Goal: Task Accomplishment & Management: Manage account settings

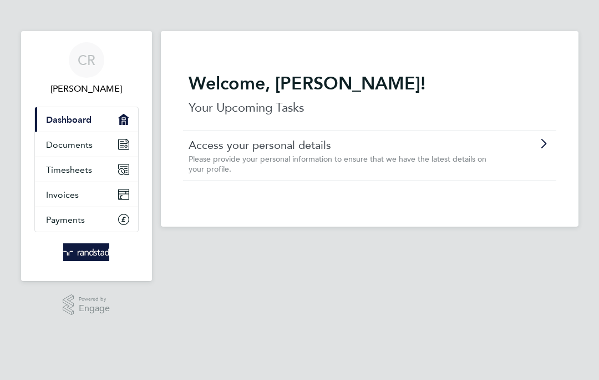
click at [108, 170] on link "Timesheets" at bounding box center [86, 169] width 103 height 24
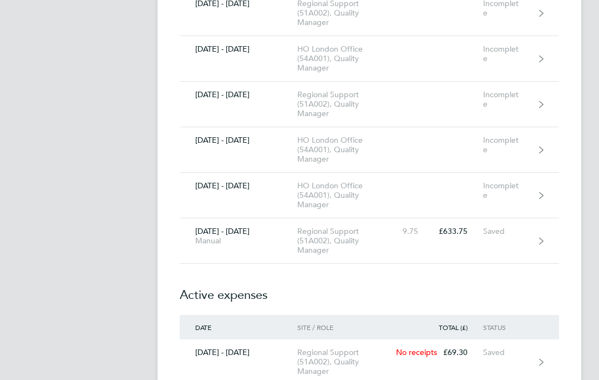
scroll to position [5832, 0]
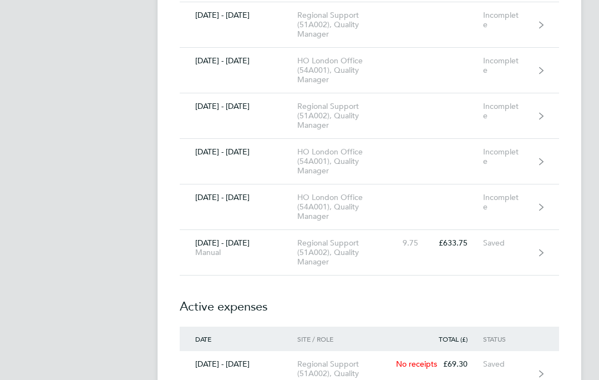
click at [545, 243] on link "[DATE] - [DATE] Manual Regional Support (51A002), Quality Manager 9.75 £633.75 …" at bounding box center [370, 252] width 380 height 45
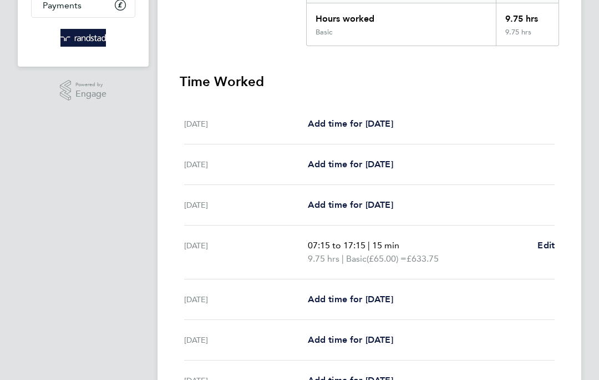
scroll to position [215, 0]
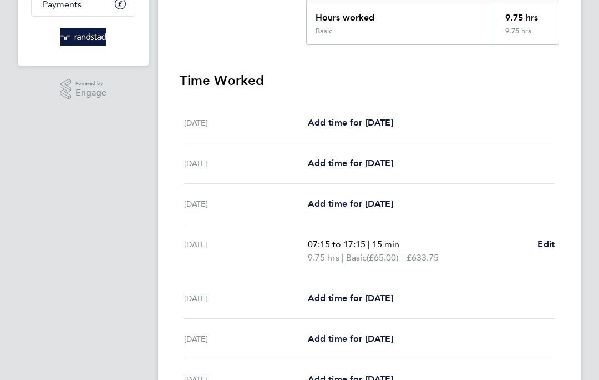
click at [348, 305] on link "Add time for [DATE]" at bounding box center [350, 298] width 85 height 13
select select "30"
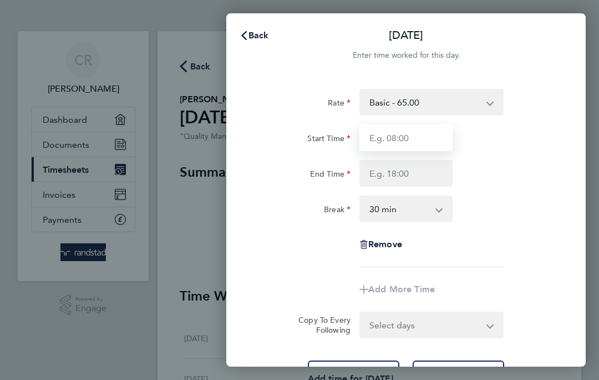
click at [427, 133] on input "Start Time" at bounding box center [406, 137] width 93 height 27
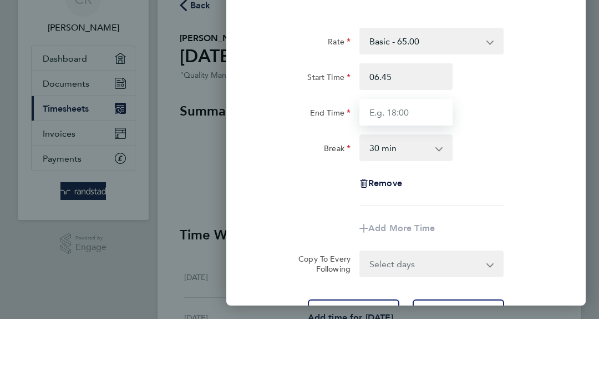
click at [419, 160] on input "End Time" at bounding box center [406, 173] width 93 height 27
type input "06:45"
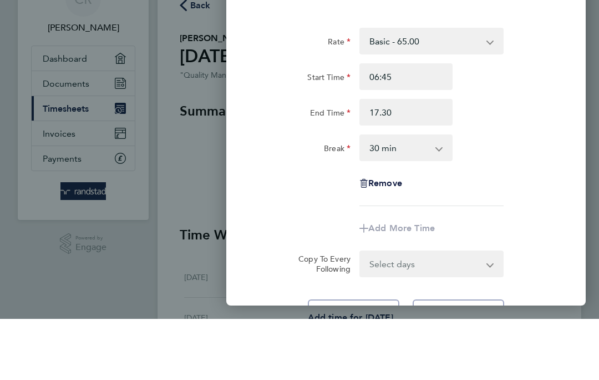
click at [429, 196] on select "0 min 15 min 30 min 45 min 60 min 75 min 90 min" at bounding box center [400, 208] width 78 height 24
type input "17:30"
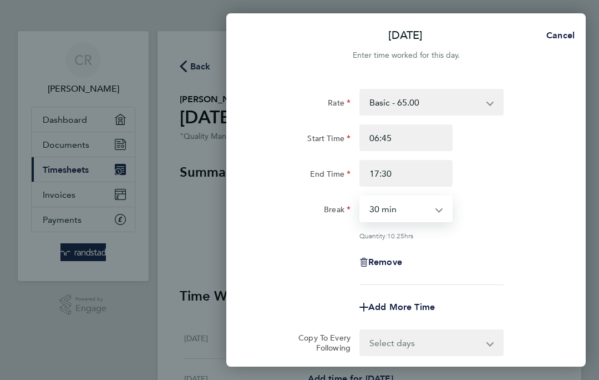
select select "15"
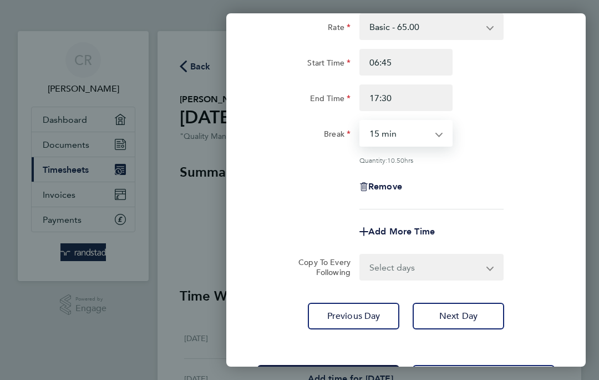
scroll to position [74, 0]
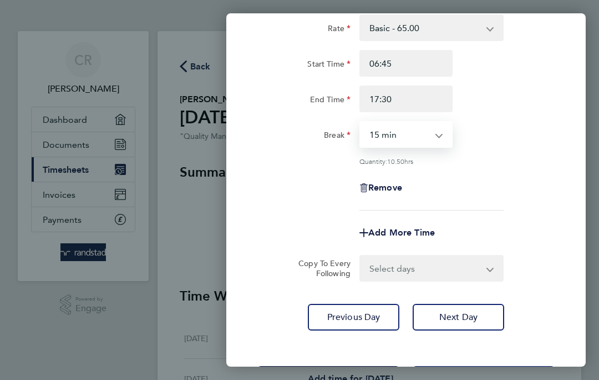
click at [361, 375] on span "Save Timesheet" at bounding box center [328, 378] width 64 height 11
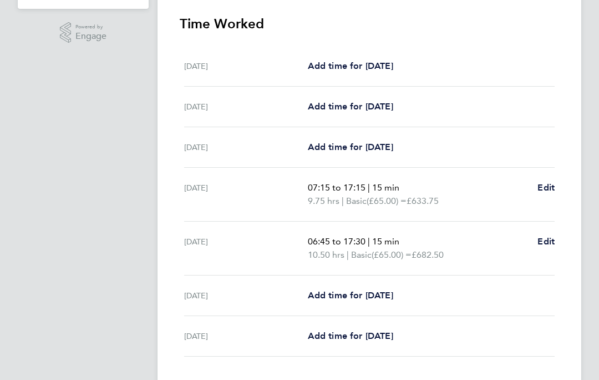
scroll to position [270, 0]
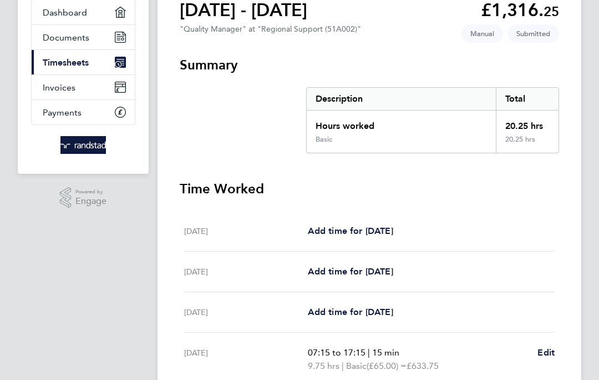
scroll to position [0, 0]
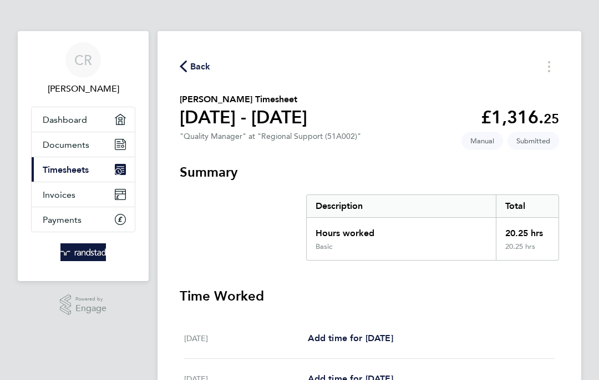
click at [199, 73] on span "Back" at bounding box center [200, 66] width 21 height 13
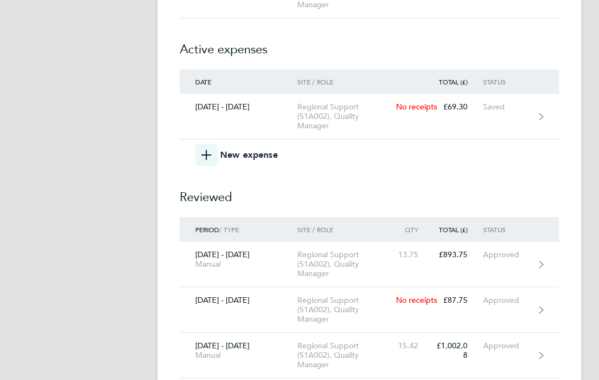
scroll to position [5983, 0]
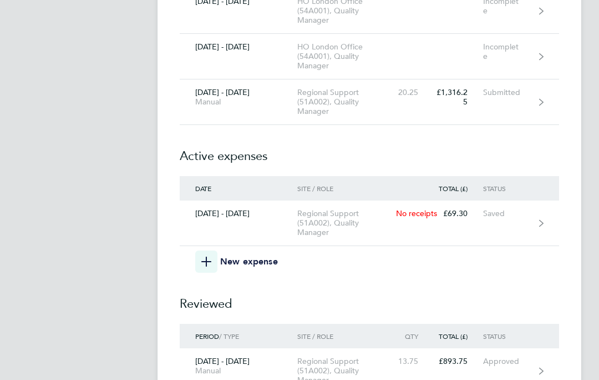
click at [209, 256] on span "button" at bounding box center [206, 261] width 22 height 22
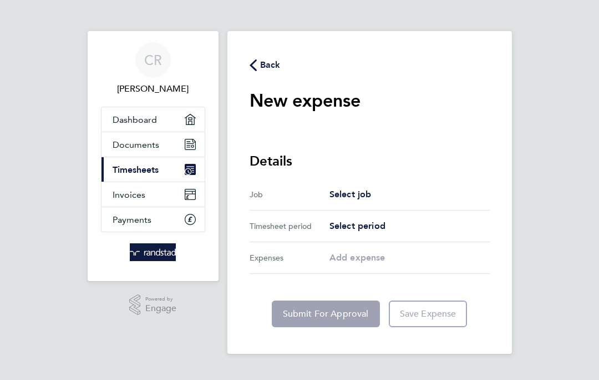
click at [353, 194] on span "Select job" at bounding box center [351, 194] width 42 height 11
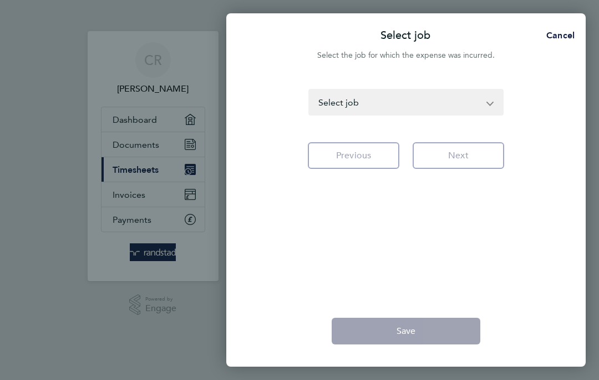
click at [485, 103] on select "HO London Office (54A001) - Quality Manager [GEOGRAPHIC_DATA] & [GEOGRAPHIC_DAT…" at bounding box center [400, 102] width 180 height 24
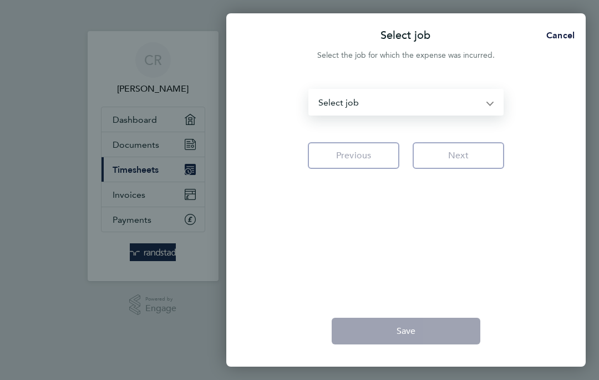
select select "121233"
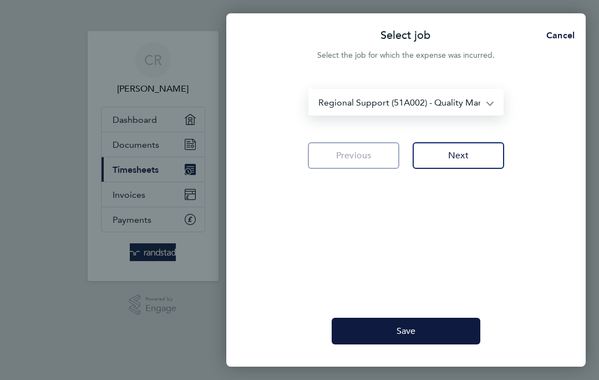
click at [464, 161] on button "Next" at bounding box center [459, 155] width 92 height 27
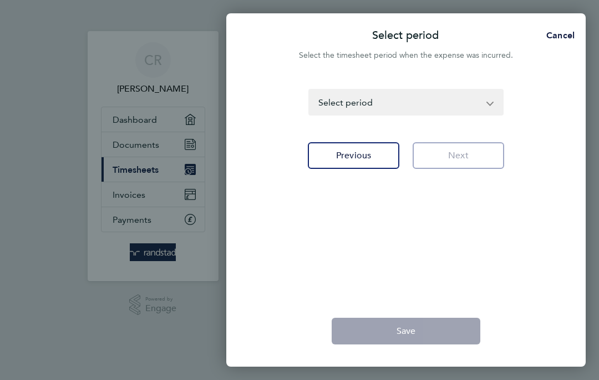
click at [485, 100] on select "[DATE] - [DATE] [DATE] - [DATE] [DATE] - [DATE] [DATE] - [DATE] [DATE] - [DATE]…" at bounding box center [400, 102] width 180 height 24
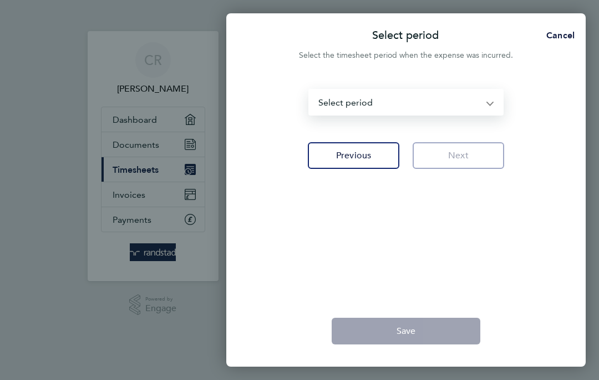
select select "173: Object"
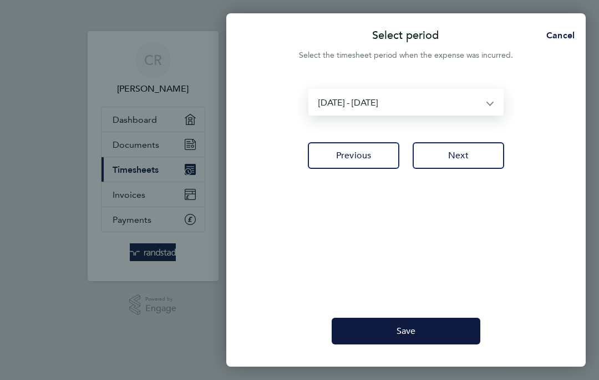
click at [468, 153] on span "Next" at bounding box center [458, 155] width 21 height 11
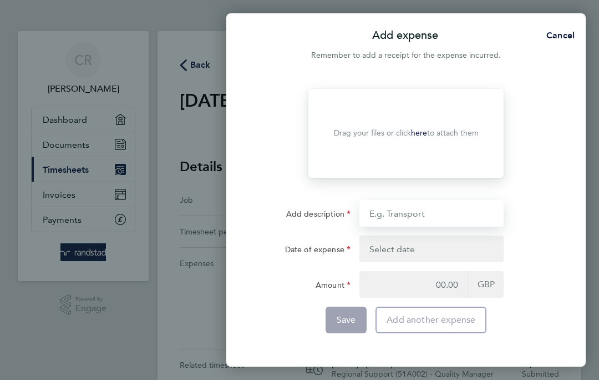
click at [410, 209] on input "Add description" at bounding box center [432, 213] width 144 height 27
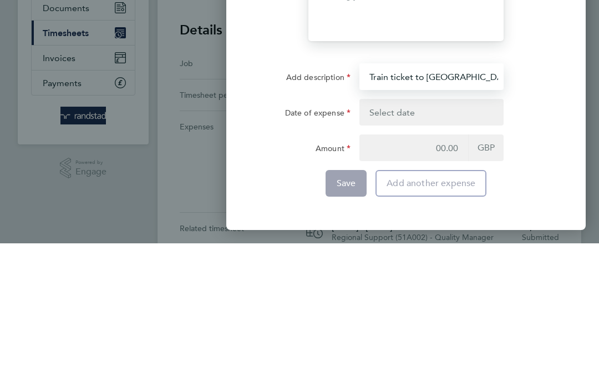
type input "Train ticket to [GEOGRAPHIC_DATA]"
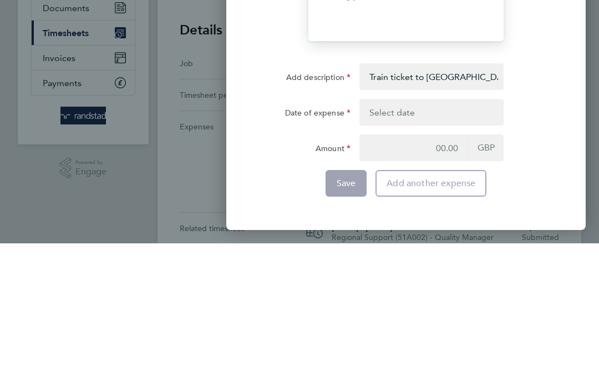
click at [408, 235] on button "button" at bounding box center [432, 248] width 144 height 27
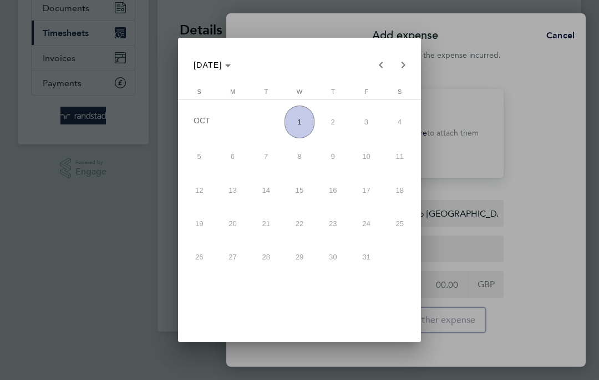
click at [297, 108] on span "1" at bounding box center [300, 121] width 30 height 33
type input "[DATE]"
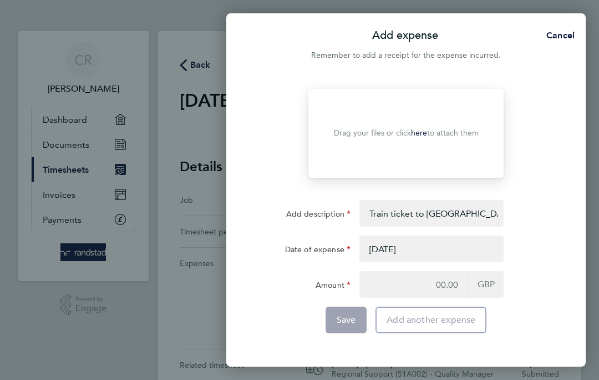
click at [424, 129] on link "here" at bounding box center [419, 132] width 16 height 9
click at [421, 133] on link "here" at bounding box center [419, 132] width 16 height 9
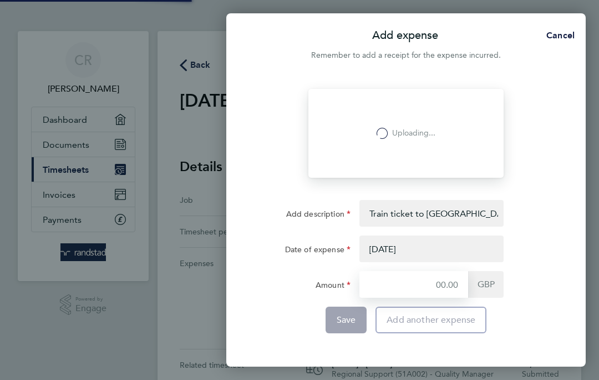
click at [453, 285] on input "Amount" at bounding box center [414, 284] width 109 height 27
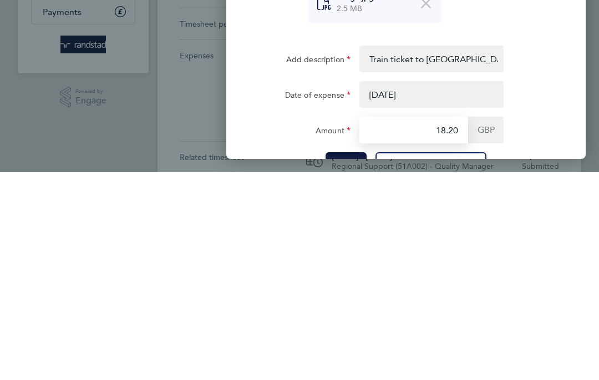
type input "18.20"
click at [489, 324] on span "GBP" at bounding box center [486, 337] width 36 height 27
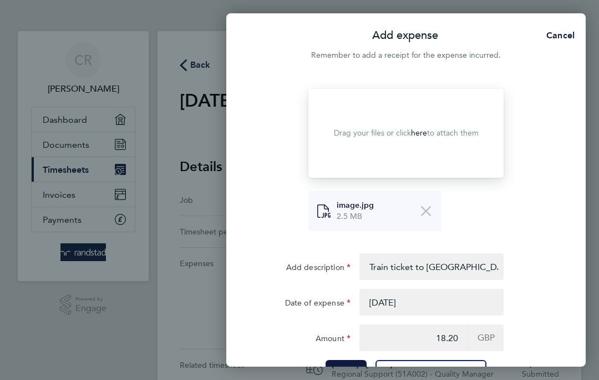
click at [343, 373] on span "Save" at bounding box center [346, 372] width 19 height 11
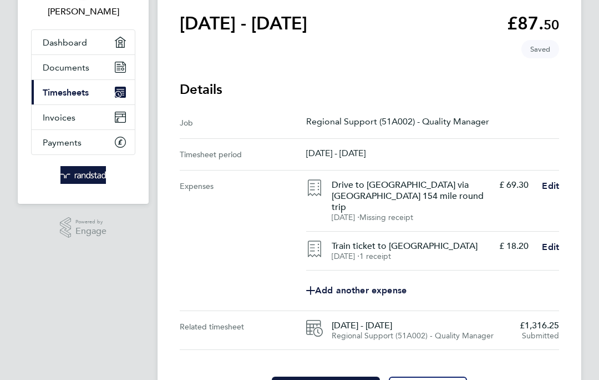
scroll to position [77, 0]
click at [338, 288] on link "Add another expense" at bounding box center [432, 290] width 253 height 22
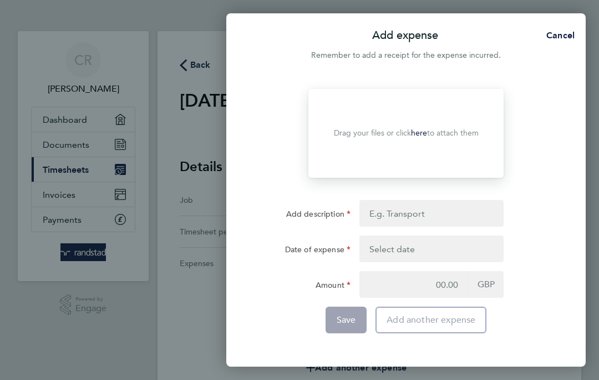
click at [412, 133] on link "here" at bounding box center [419, 132] width 16 height 9
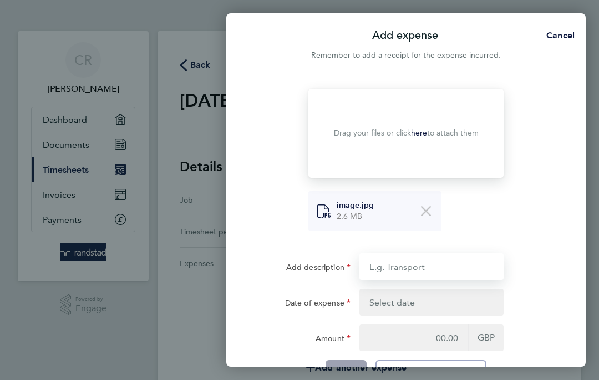
click at [447, 265] on input "Add description" at bounding box center [432, 266] width 144 height 27
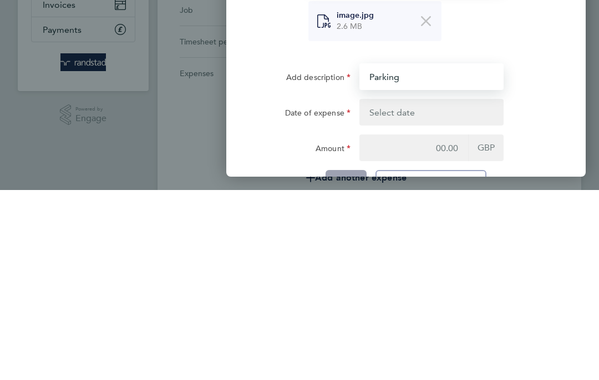
type input "Parking"
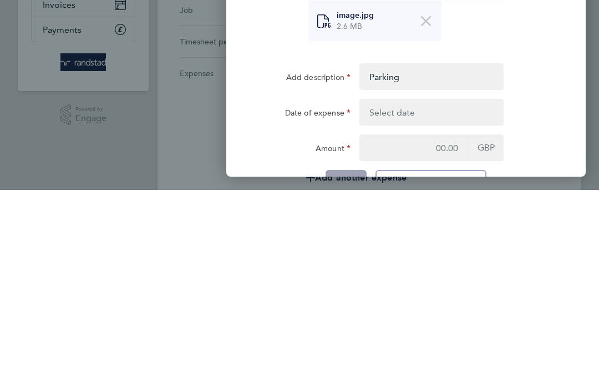
click at [403, 289] on button "button" at bounding box center [432, 302] width 144 height 27
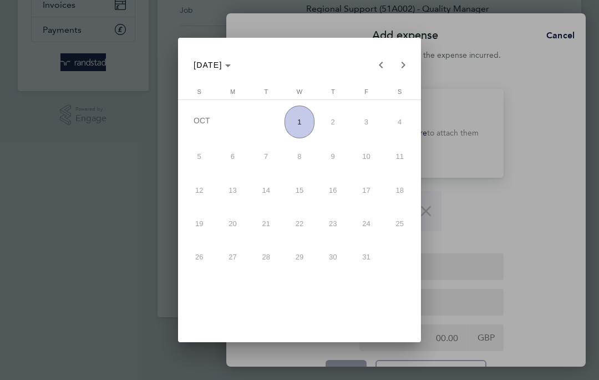
click at [303, 105] on span "1" at bounding box center [300, 121] width 30 height 33
type input "[DATE]"
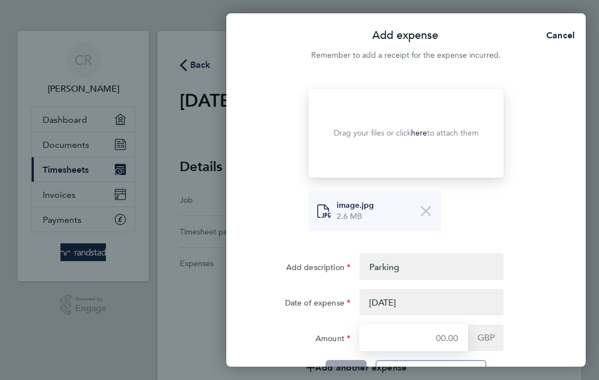
click at [442, 333] on input "Amount" at bounding box center [414, 337] width 109 height 27
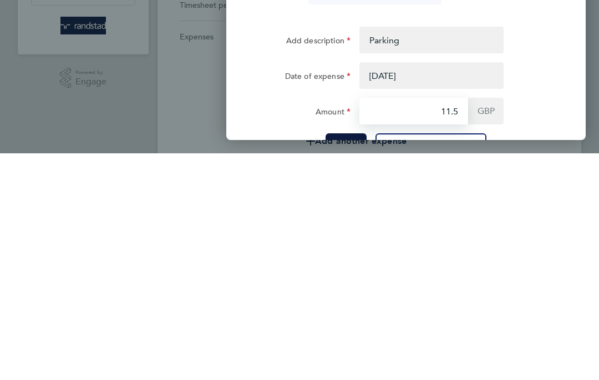
type input "11.50"
click at [347, 367] on span "Save" at bounding box center [346, 372] width 19 height 11
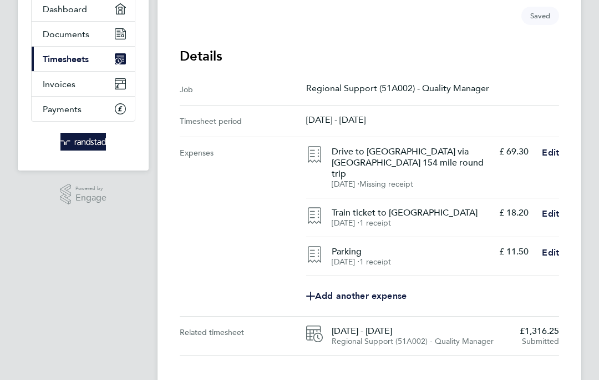
scroll to position [129, 0]
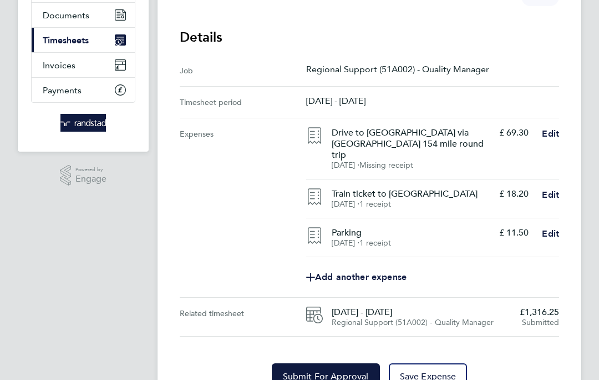
click at [536, 307] on span "£1,316.25" at bounding box center [539, 311] width 39 height 11
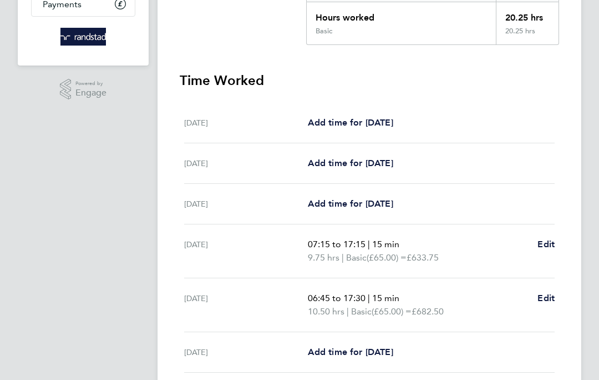
scroll to position [216, 0]
click at [550, 302] on span "Edit" at bounding box center [546, 297] width 17 height 11
select select "15"
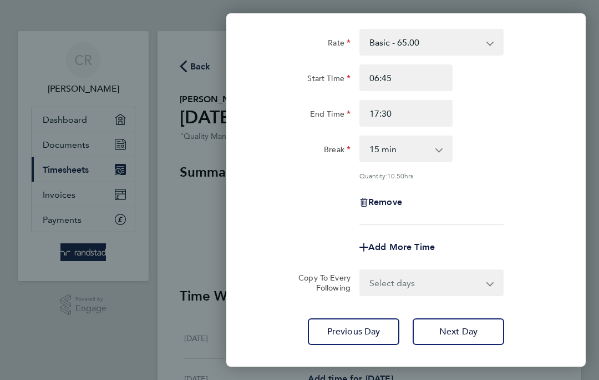
scroll to position [55, 0]
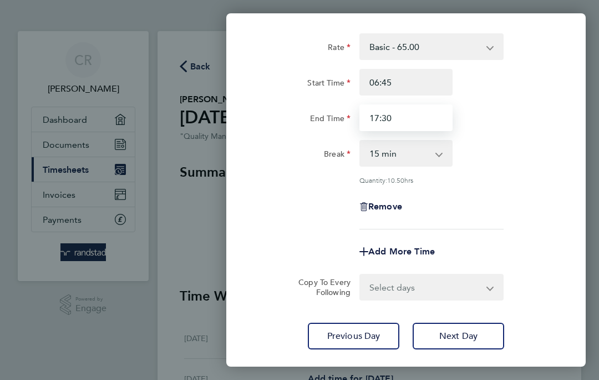
click at [418, 119] on input "17:30" at bounding box center [406, 117] width 93 height 27
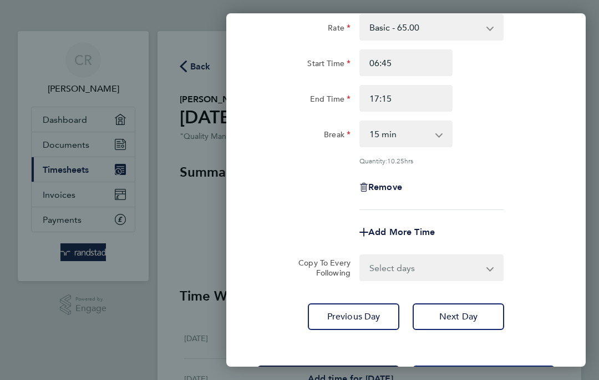
scroll to position [74, 0]
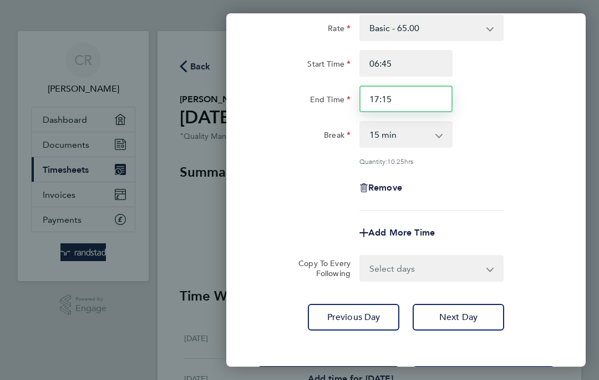
type input "17:15"
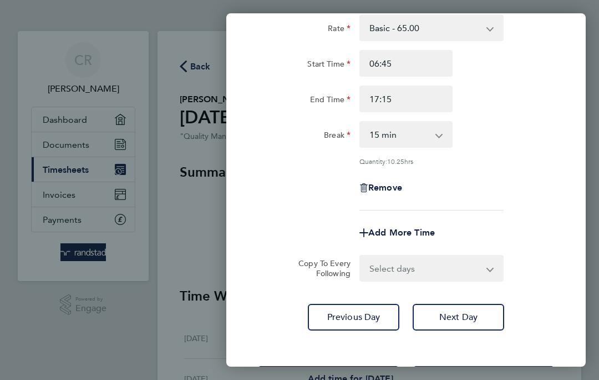
click at [350, 375] on span "Save Timesheet" at bounding box center [328, 378] width 64 height 11
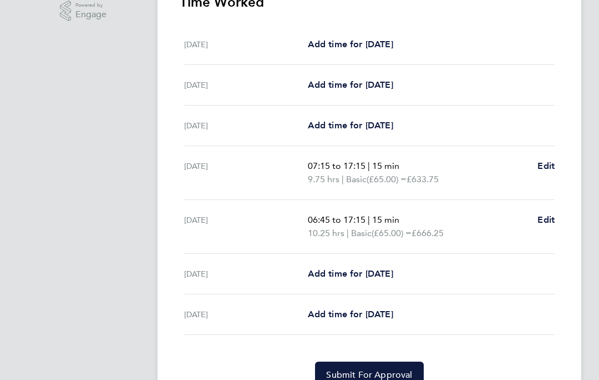
scroll to position [299, 0]
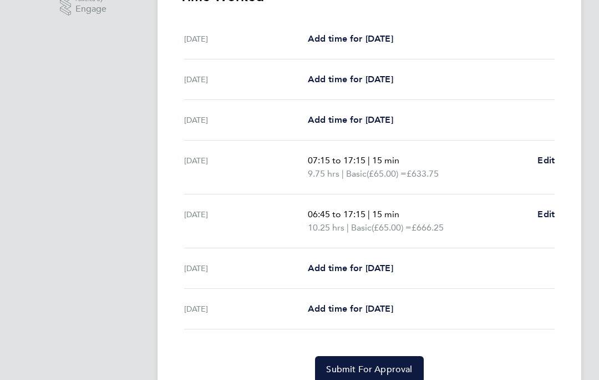
click at [380, 377] on button "Submit For Approval" at bounding box center [369, 369] width 108 height 27
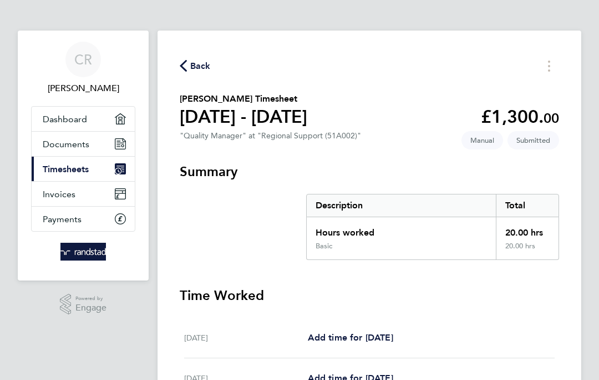
scroll to position [0, 0]
click at [198, 70] on span "Back" at bounding box center [200, 66] width 21 height 13
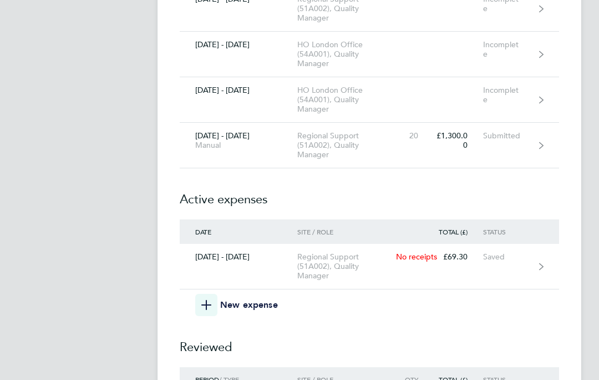
scroll to position [5940, 0]
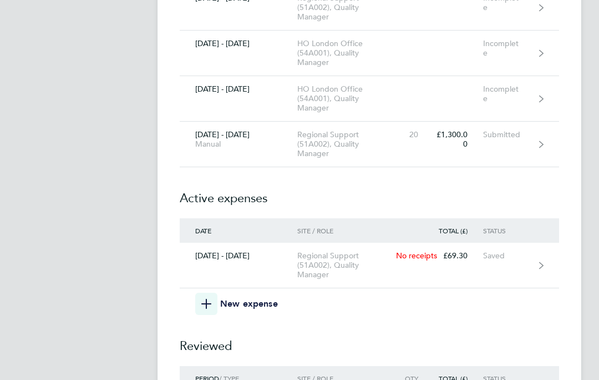
click at [206, 305] on icon "button" at bounding box center [206, 304] width 10 height 10
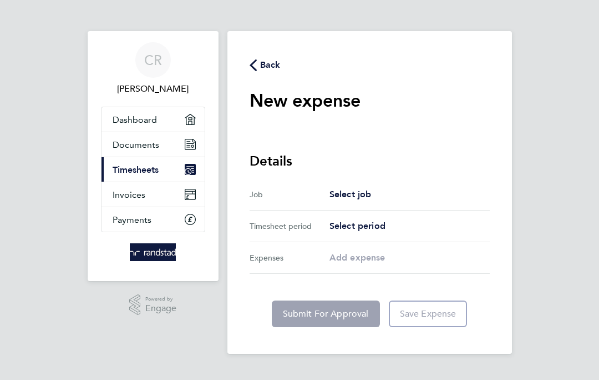
click at [366, 199] on span "Select job" at bounding box center [351, 194] width 42 height 11
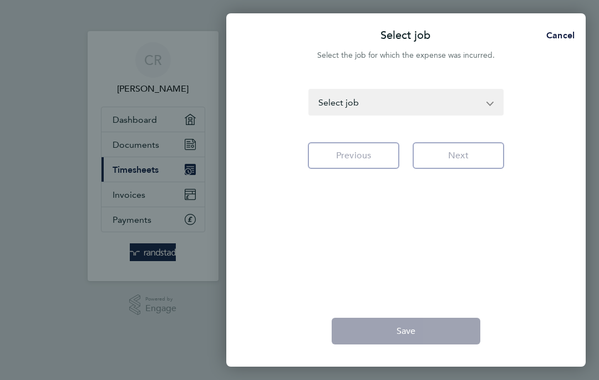
click at [466, 104] on select "HO London Office (54A001) - Quality Manager [GEOGRAPHIC_DATA] & [GEOGRAPHIC_DAT…" at bounding box center [400, 102] width 180 height 24
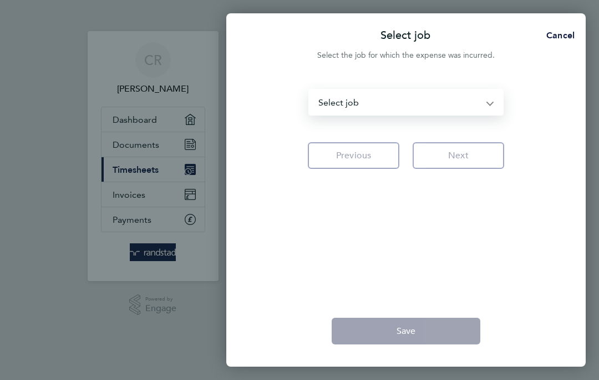
select select "121233"
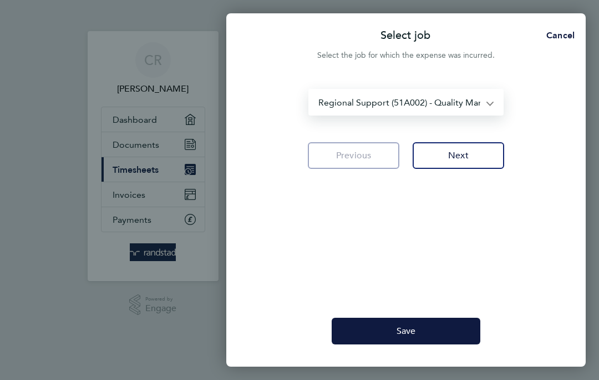
click at [458, 148] on button "Next" at bounding box center [459, 155] width 92 height 27
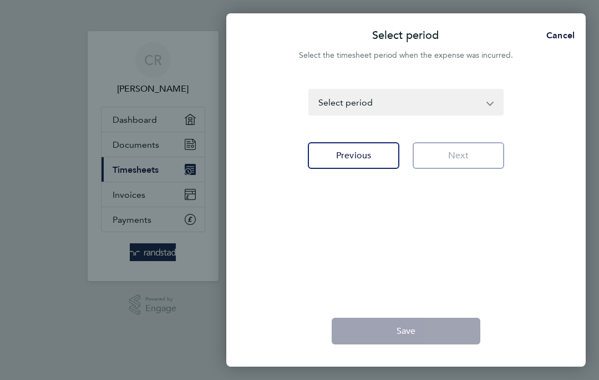
click at [459, 107] on select "[DATE] - [DATE] [DATE] - [DATE] [DATE] - [DATE] [DATE] - [DATE] [DATE] - [DATE]…" at bounding box center [400, 102] width 180 height 24
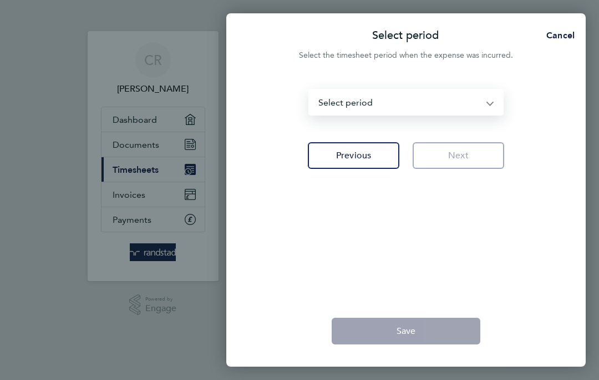
select select "173: Object"
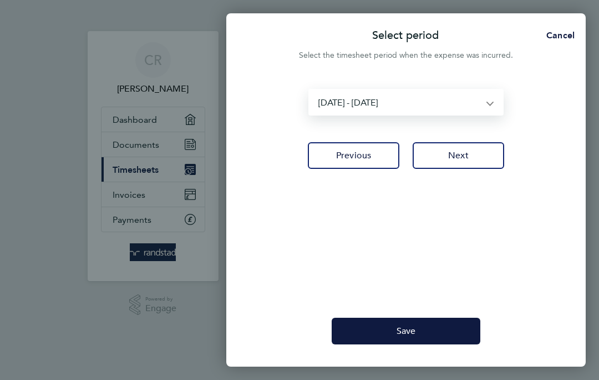
click at [463, 156] on span "Next" at bounding box center [458, 155] width 21 height 11
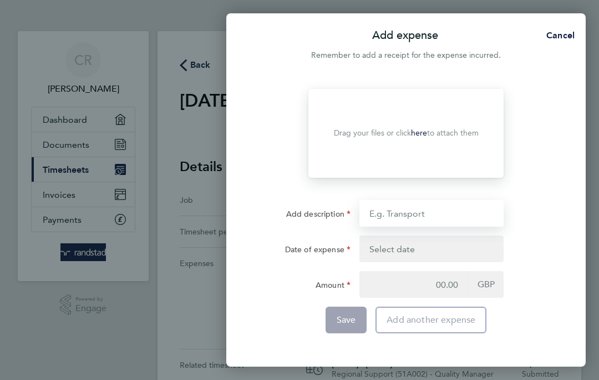
click at [428, 216] on input "Add description" at bounding box center [432, 213] width 144 height 27
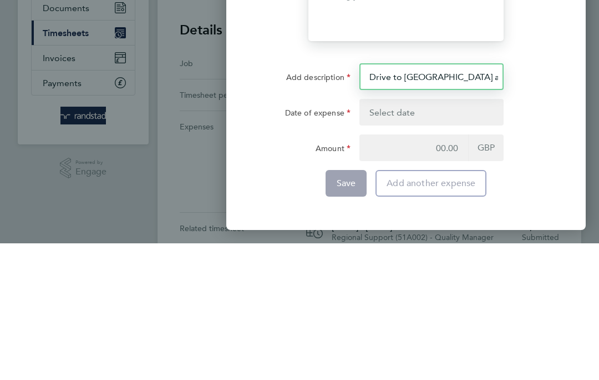
type input "Drive to Stevenage and back 30 mile round trip"
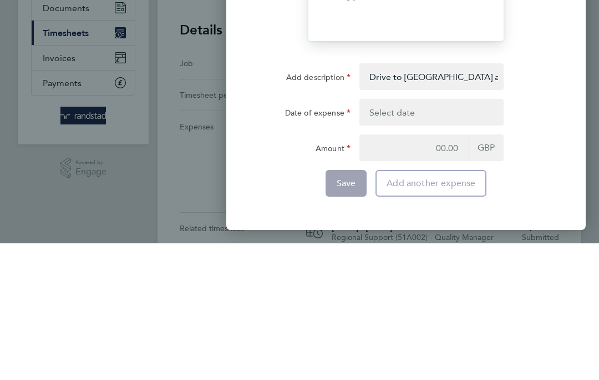
click at [419, 246] on button "button" at bounding box center [432, 248] width 144 height 27
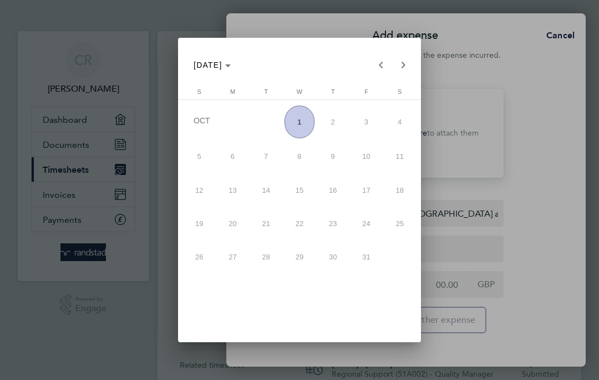
click at [298, 110] on span "1" at bounding box center [300, 121] width 30 height 33
type input "[DATE]"
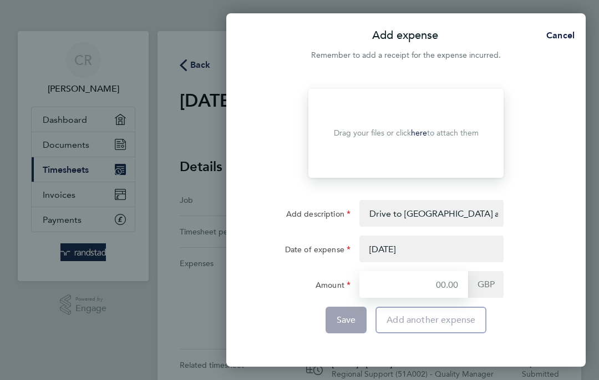
click at [452, 287] on input "Amount" at bounding box center [414, 284] width 109 height 27
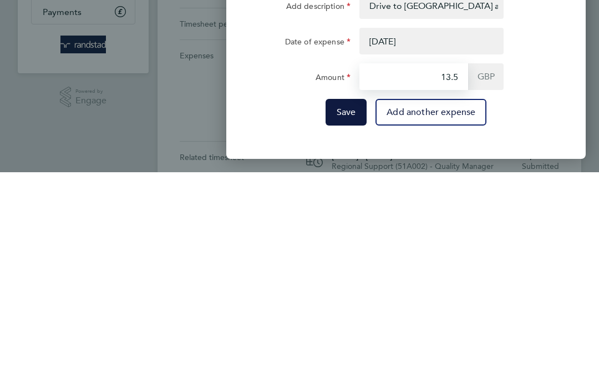
type input "13.50"
click at [340, 314] on span "Save" at bounding box center [346, 319] width 19 height 11
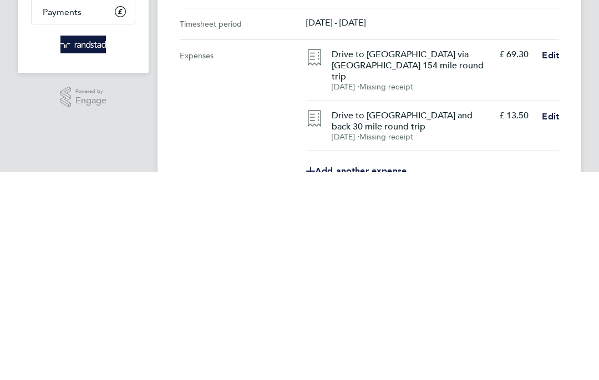
scroll to position [149, 0]
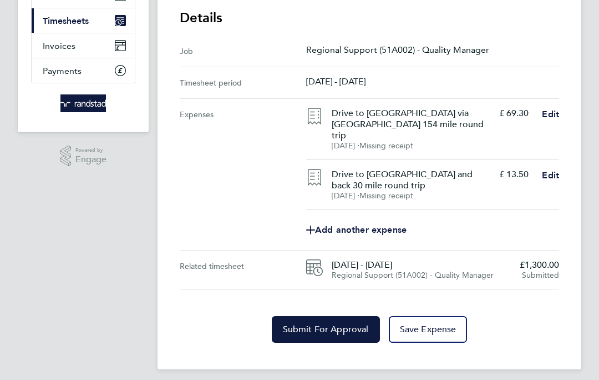
click at [428, 323] on span "Save Expense" at bounding box center [428, 328] width 57 height 11
click at [339, 228] on link "Add another expense" at bounding box center [432, 230] width 253 height 22
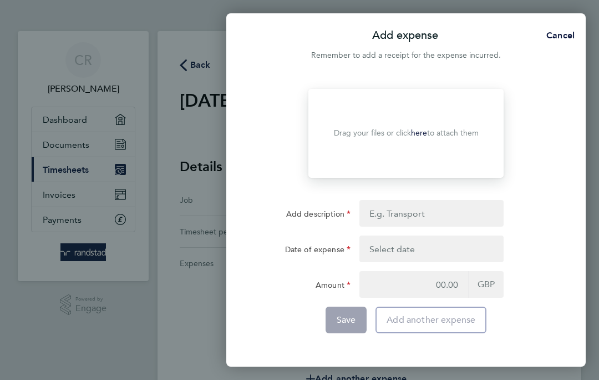
click at [453, 139] on div "Drag your files or click here to attach them" at bounding box center [405, 133] width 195 height 89
click at [450, 130] on p "Drag your files or click here to attach them" at bounding box center [406, 133] width 145 height 11
click at [421, 133] on link "here" at bounding box center [419, 132] width 16 height 9
click at [411, 138] on p "Drag your files or click here to attach them" at bounding box center [406, 133] width 145 height 11
click at [421, 133] on link "here" at bounding box center [419, 132] width 16 height 9
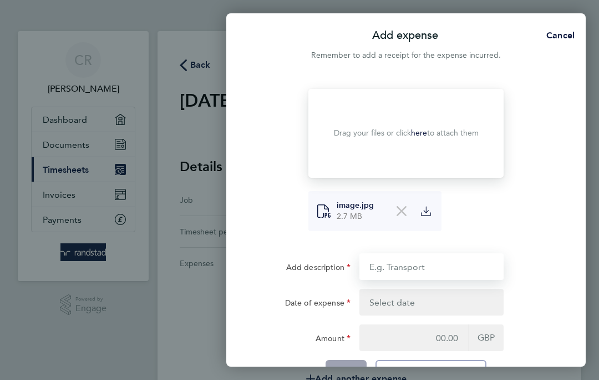
click at [438, 266] on input "Add description" at bounding box center [432, 266] width 144 height 27
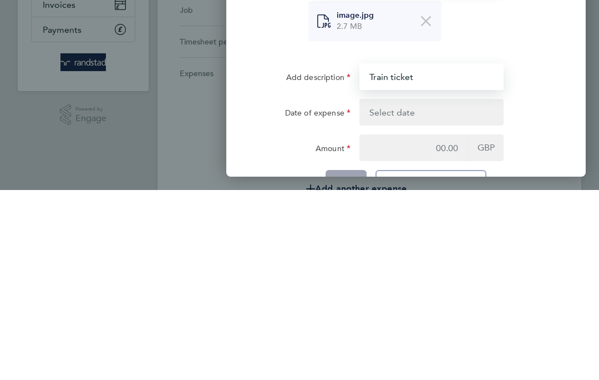
type input "Train ticket"
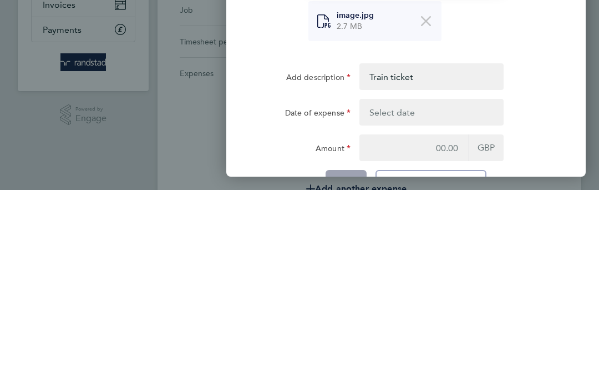
click at [419, 289] on button "button" at bounding box center [432, 302] width 144 height 27
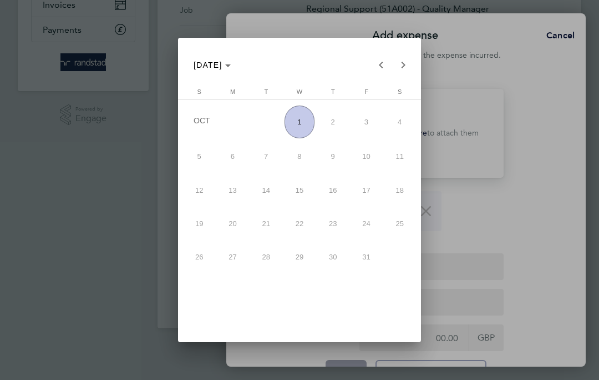
click at [300, 107] on span "1" at bounding box center [300, 121] width 30 height 33
type input "[DATE]"
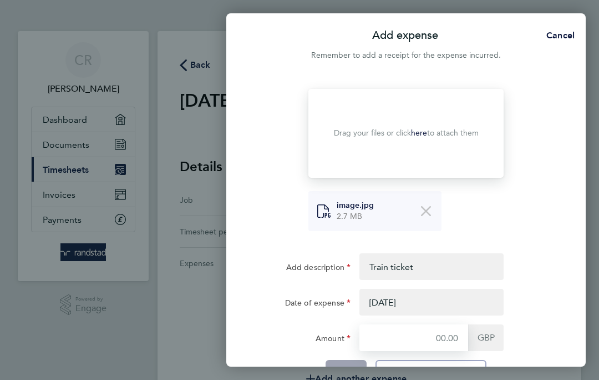
click at [460, 340] on input "Amount" at bounding box center [414, 337] width 109 height 27
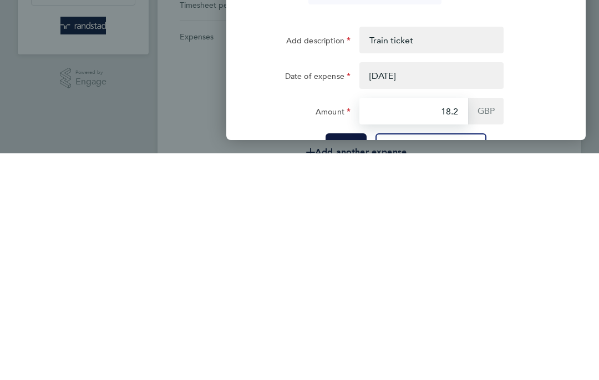
type input "18.20"
click at [347, 367] on span "Save" at bounding box center [346, 372] width 19 height 11
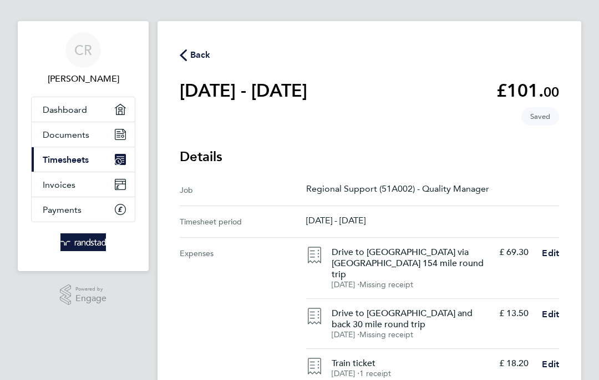
scroll to position [140, 0]
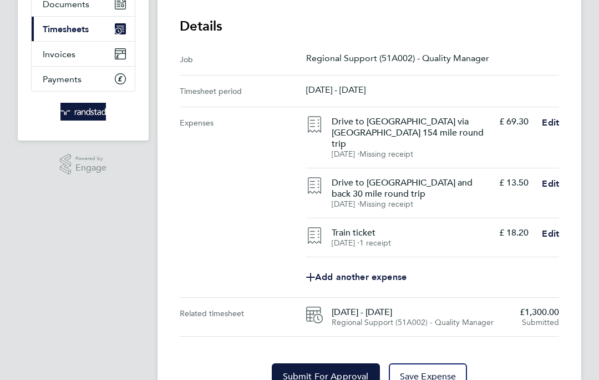
click at [338, 272] on span "Add another expense" at bounding box center [356, 276] width 100 height 9
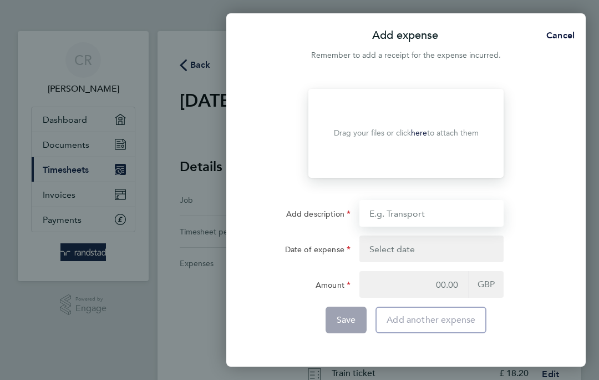
click at [416, 219] on input "Add description" at bounding box center [432, 213] width 144 height 27
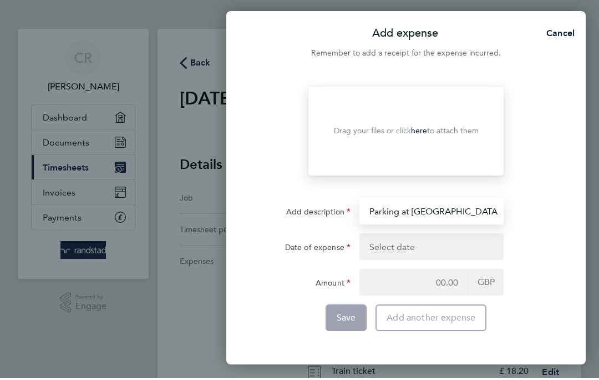
type input "Parking at Stevenage station"
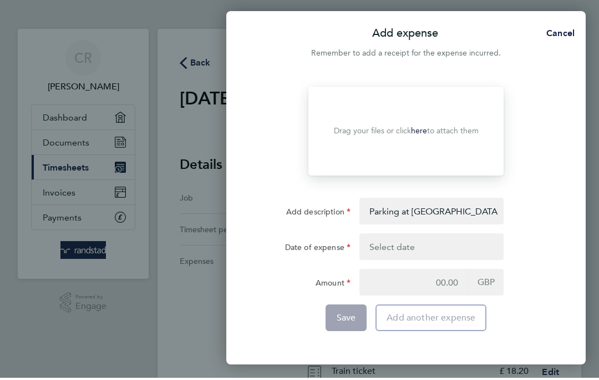
click at [421, 131] on link "here" at bounding box center [419, 132] width 16 height 9
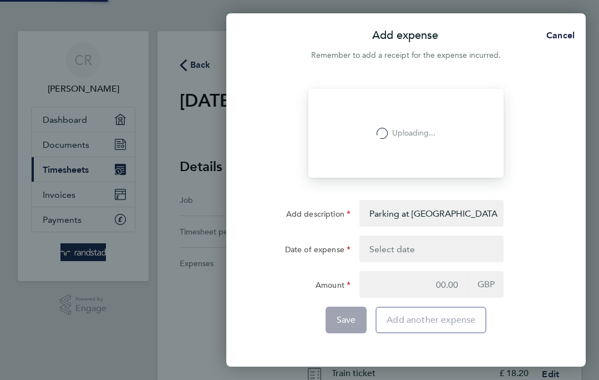
click at [459, 252] on button "button" at bounding box center [432, 248] width 144 height 27
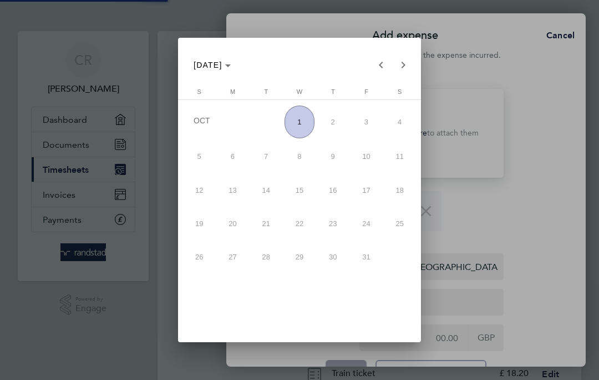
click at [298, 116] on span "1" at bounding box center [300, 121] width 30 height 33
type input "[DATE]"
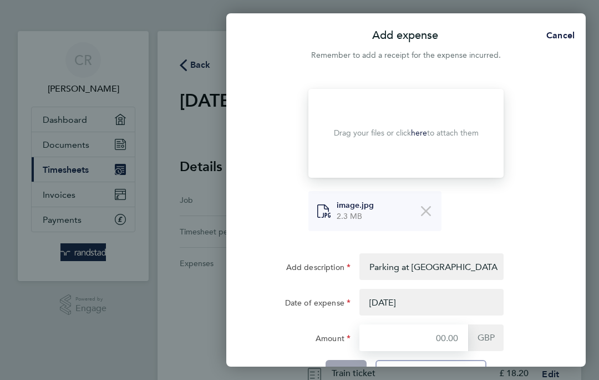
click at [464, 338] on input "Amount" at bounding box center [414, 337] width 109 height 27
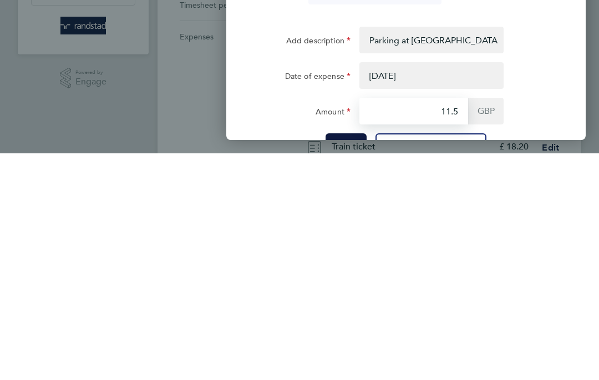
type input "11.50"
click at [339, 367] on span "Save" at bounding box center [346, 372] width 19 height 11
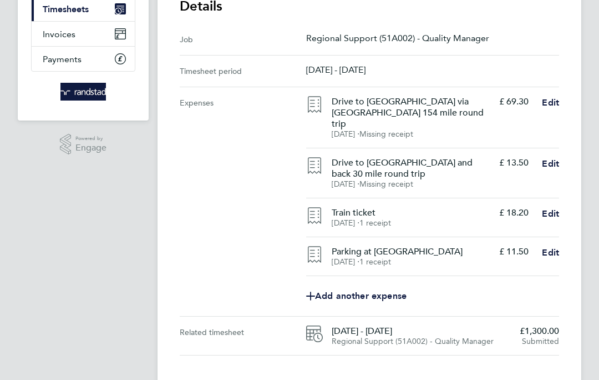
scroll to position [160, 0]
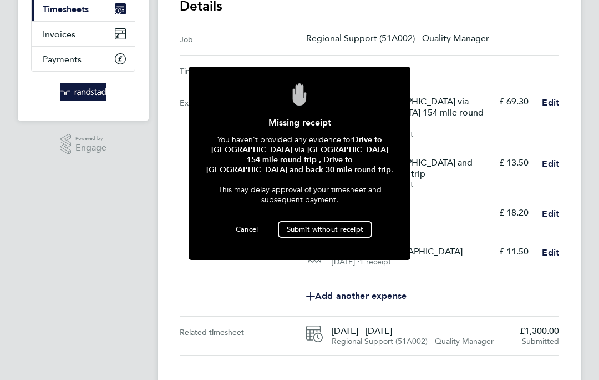
click at [345, 228] on button "Submit without receipt" at bounding box center [325, 229] width 94 height 17
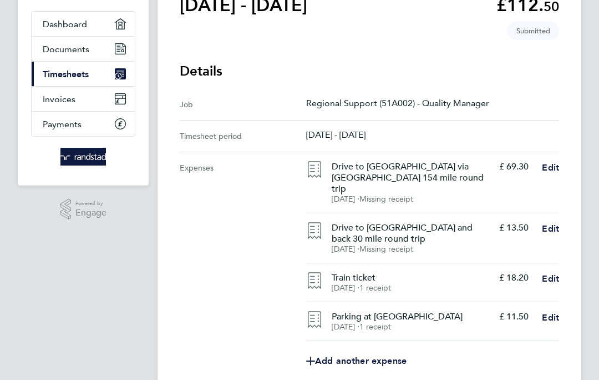
scroll to position [0, 0]
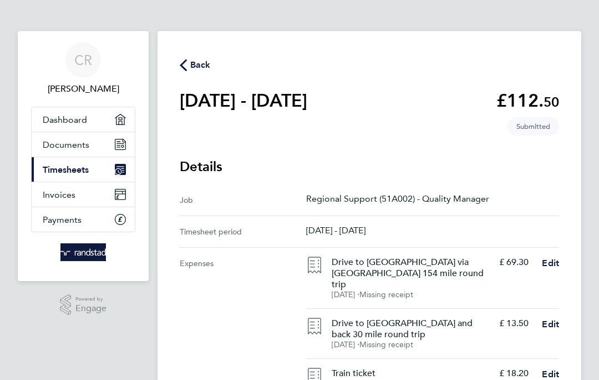
click at [193, 65] on span "Back" at bounding box center [200, 64] width 21 height 13
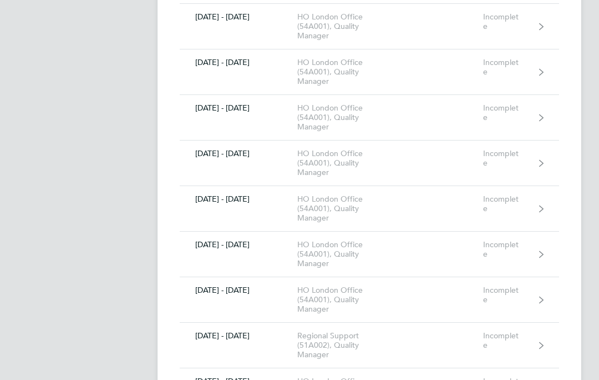
scroll to position [5475, 0]
